Goal: Task Accomplishment & Management: Manage account settings

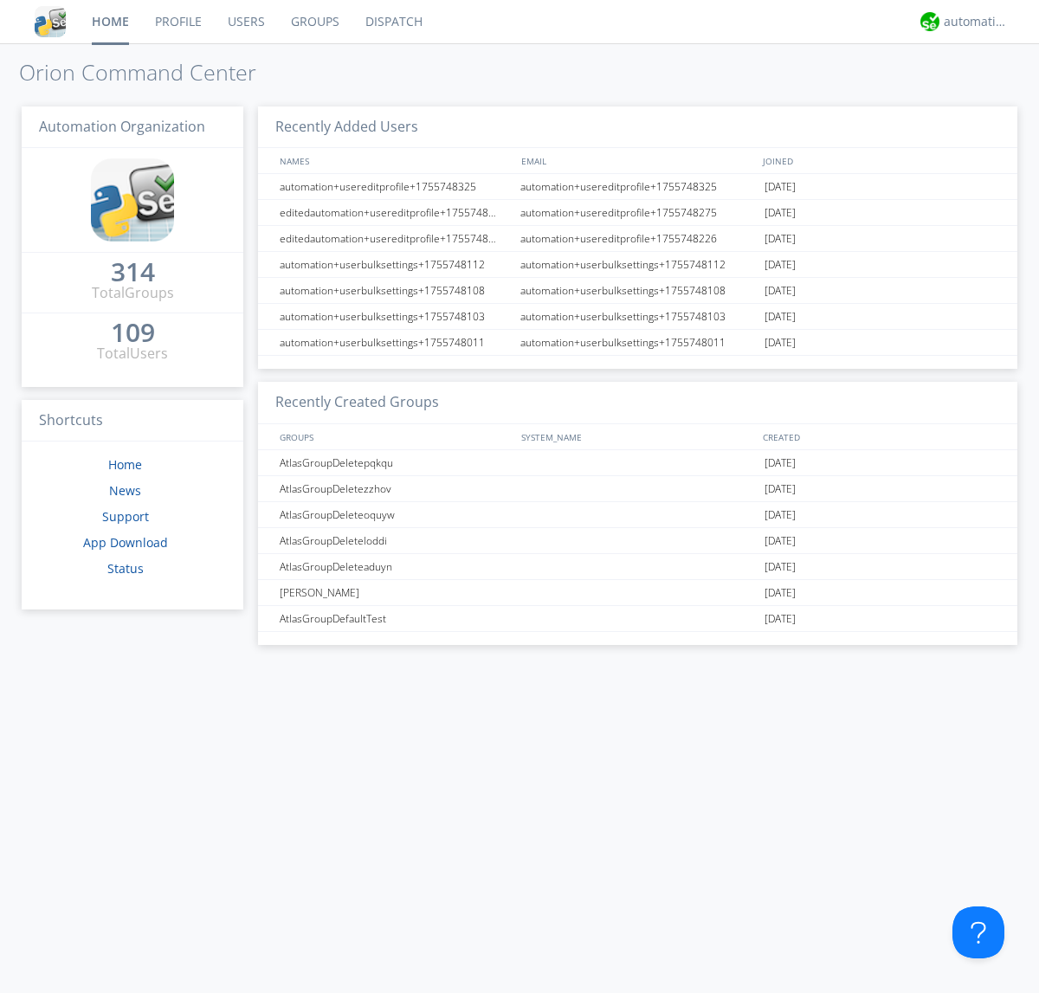
click at [314, 22] on link "Groups" at bounding box center [315, 21] width 74 height 43
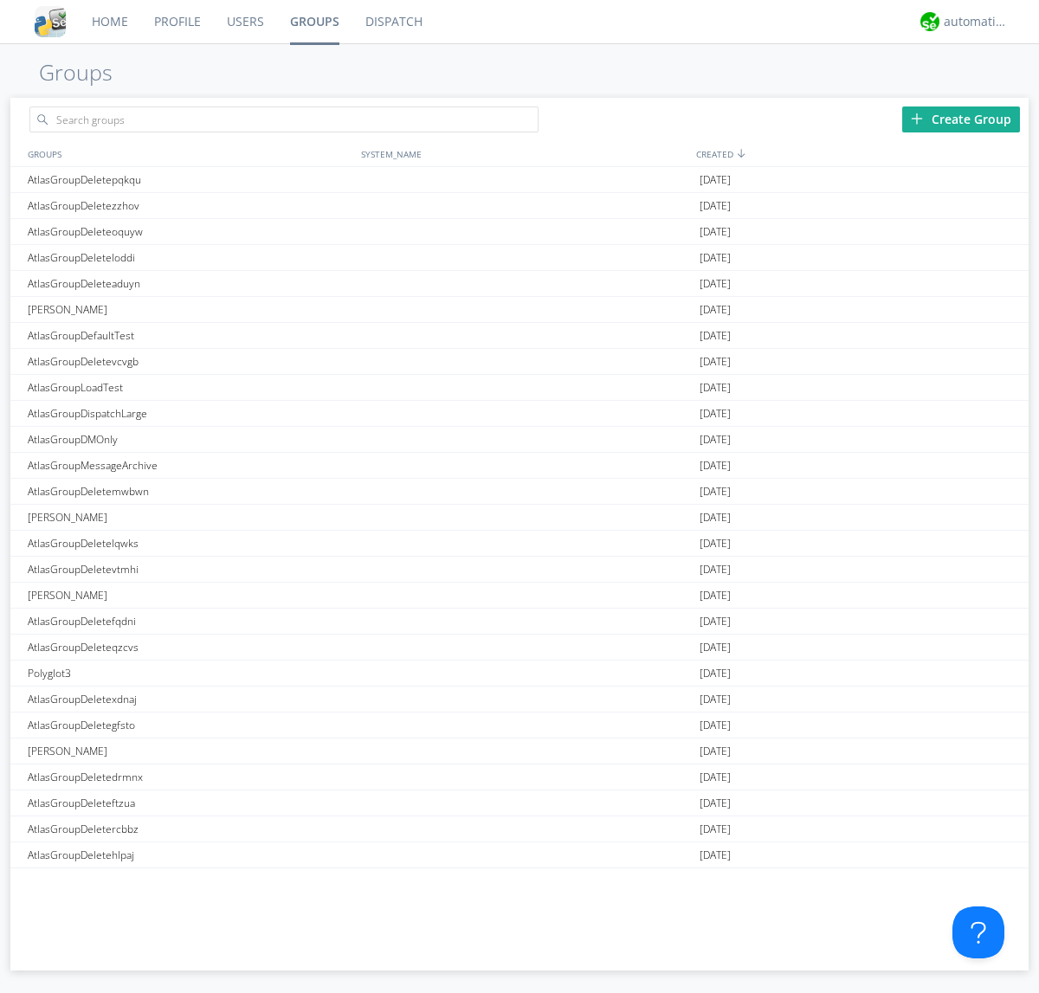
click at [961, 119] on div "Create Group" at bounding box center [962, 120] width 118 height 26
click at [314, 22] on link "Groups" at bounding box center [314, 21] width 75 height 43
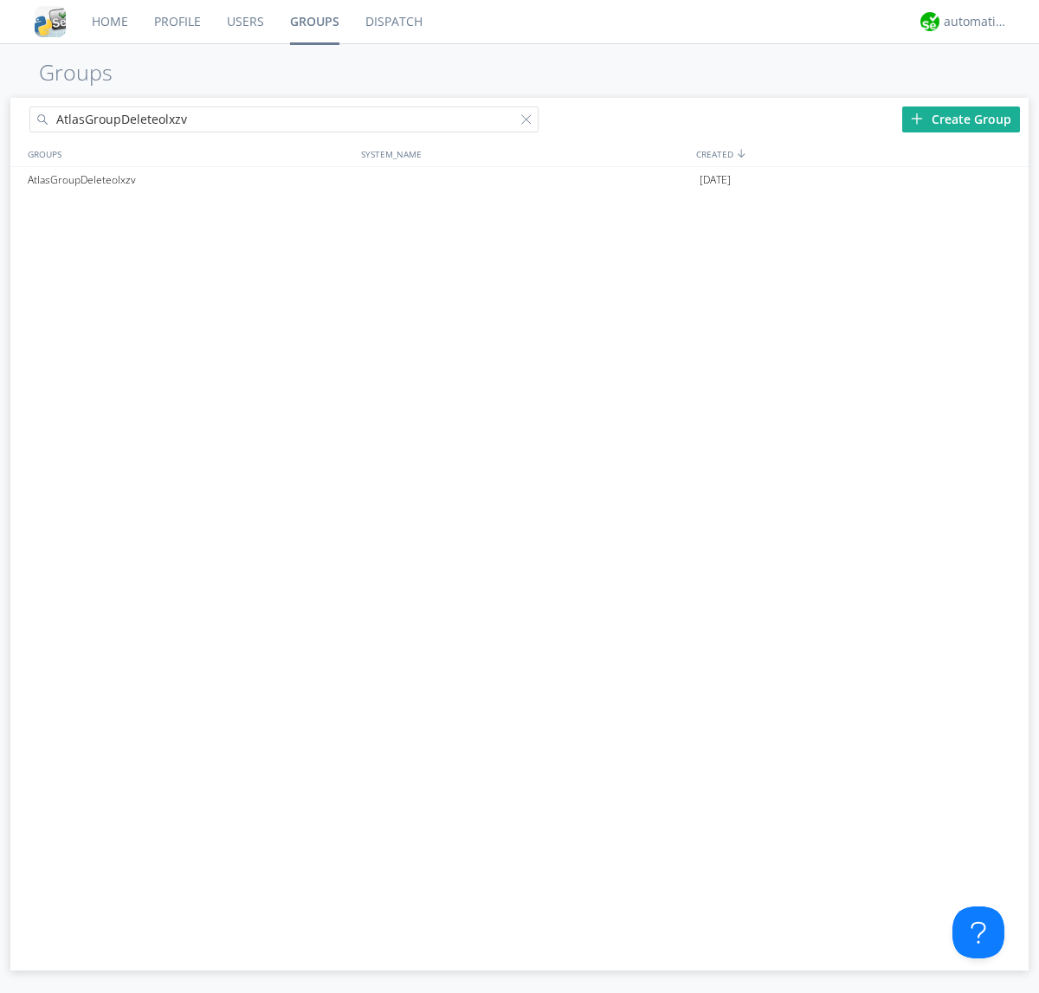
type input "AtlasGroupDeleteolxzv"
click at [530, 122] on div at bounding box center [529, 122] width 17 height 17
type input "AtlasGroupDeleteolxzv"
click at [1006, 180] on div at bounding box center [1007, 180] width 17 height 14
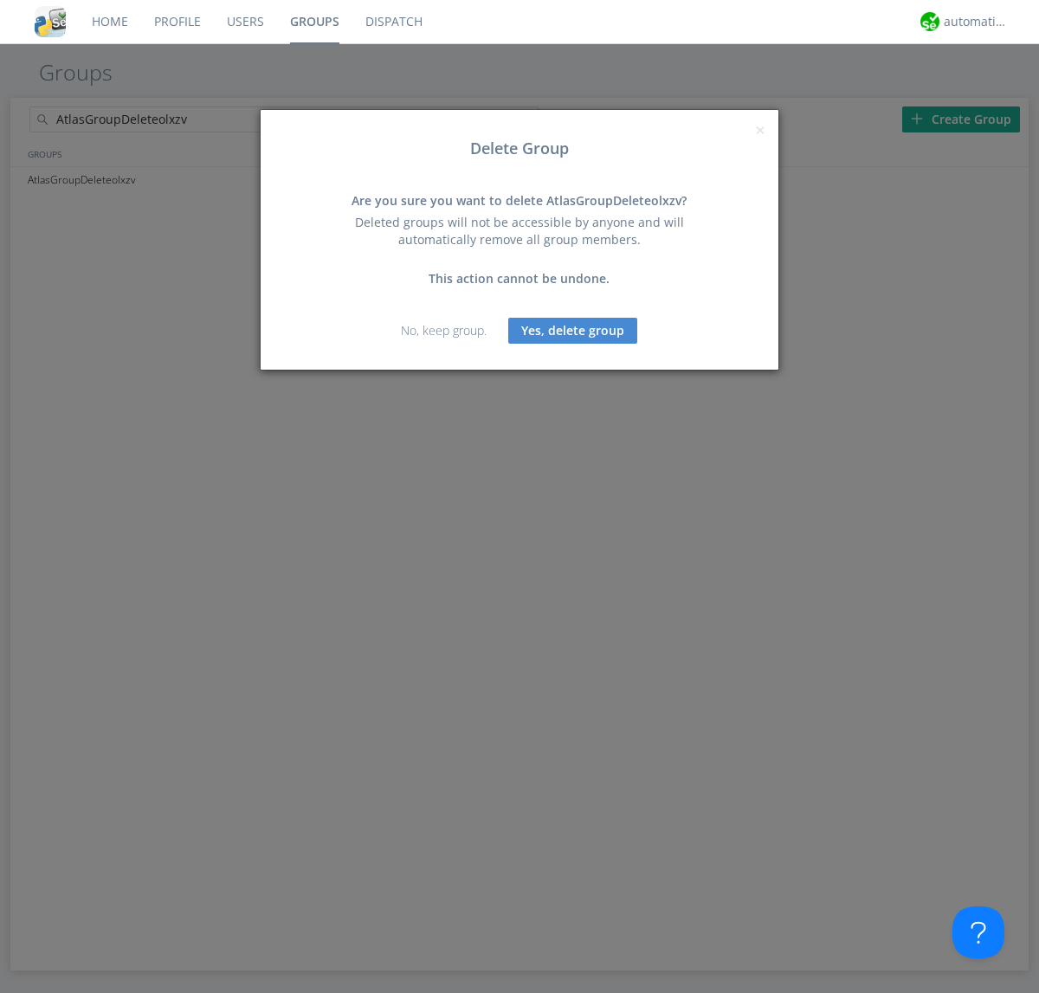
click at [573, 330] on button "Yes, delete group" at bounding box center [572, 331] width 129 height 26
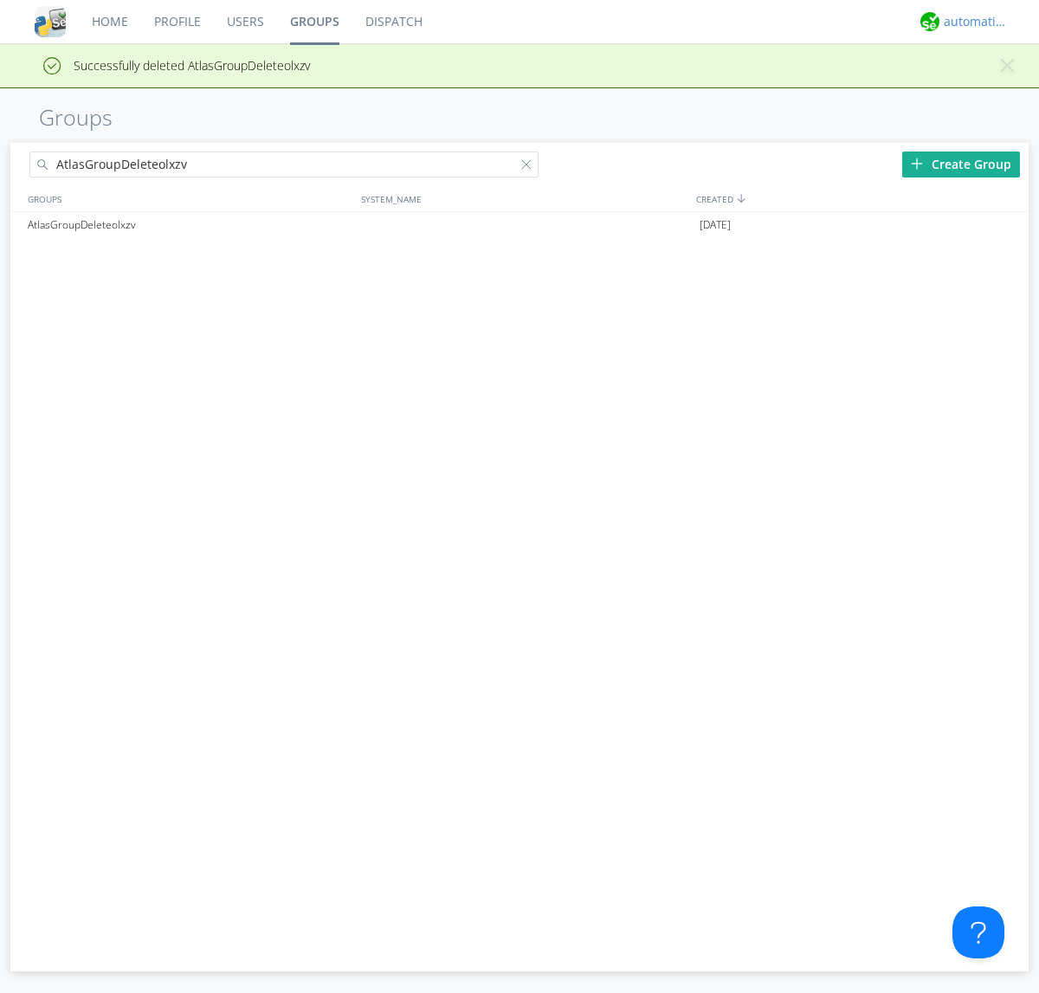
click at [972, 22] on div "automation+atlas" at bounding box center [976, 21] width 65 height 17
